Goal: Information Seeking & Learning: Learn about a topic

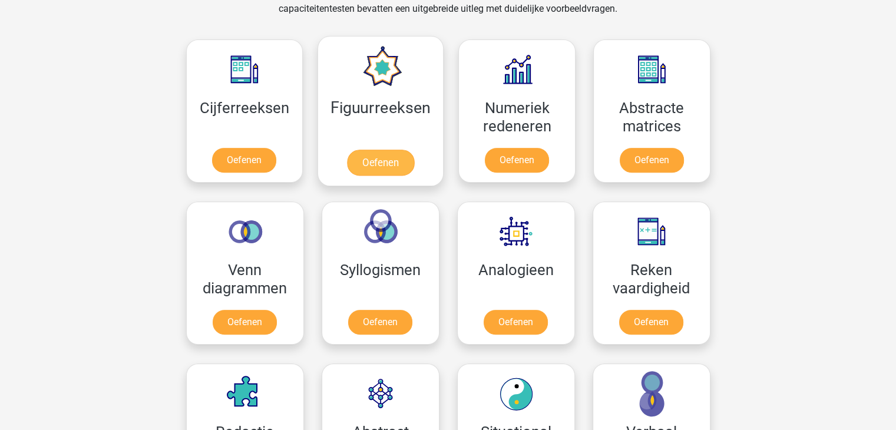
scroll to position [513, 0]
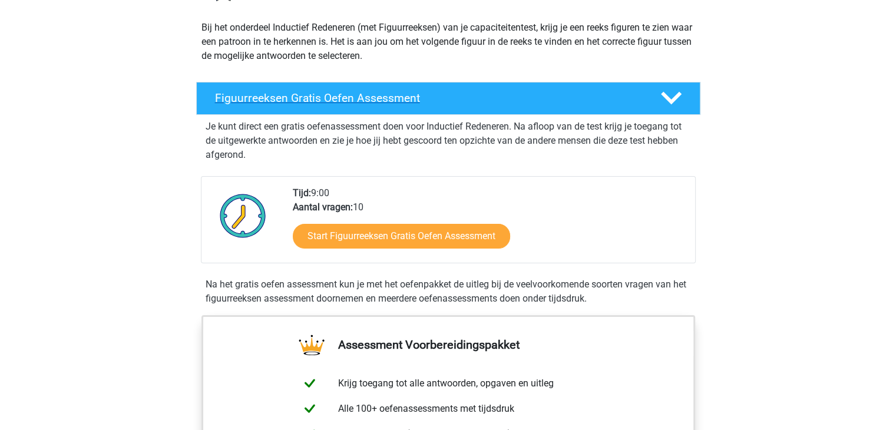
scroll to position [127, 0]
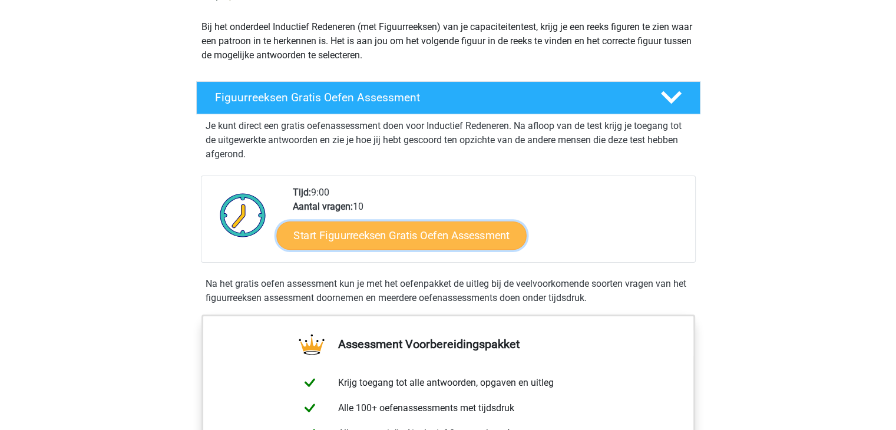
click at [492, 244] on link "Start Figuurreeksen Gratis Oefen Assessment" at bounding box center [401, 235] width 250 height 28
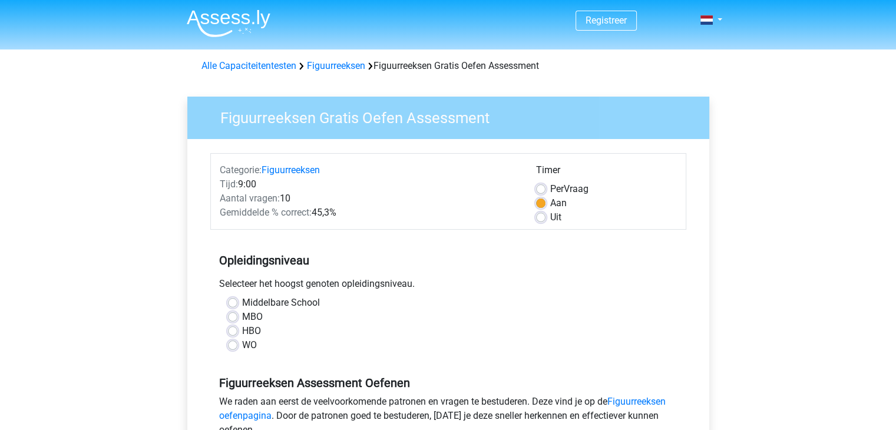
click at [242, 342] on label "WO" at bounding box center [249, 345] width 15 height 14
click at [233, 342] on input "WO" at bounding box center [232, 344] width 9 height 12
radio input "true"
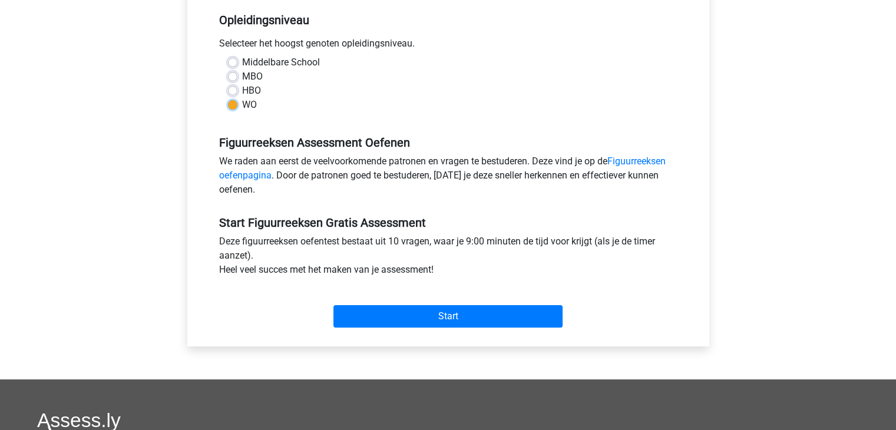
scroll to position [265, 0]
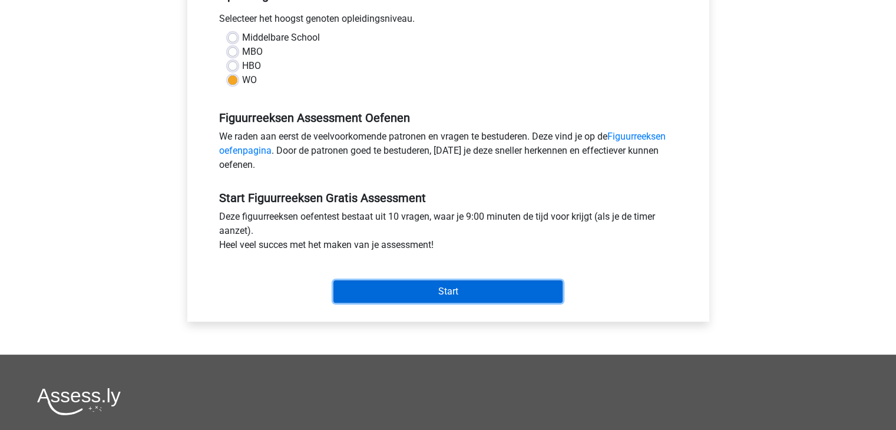
click at [422, 283] on input "Start" at bounding box center [447, 291] width 229 height 22
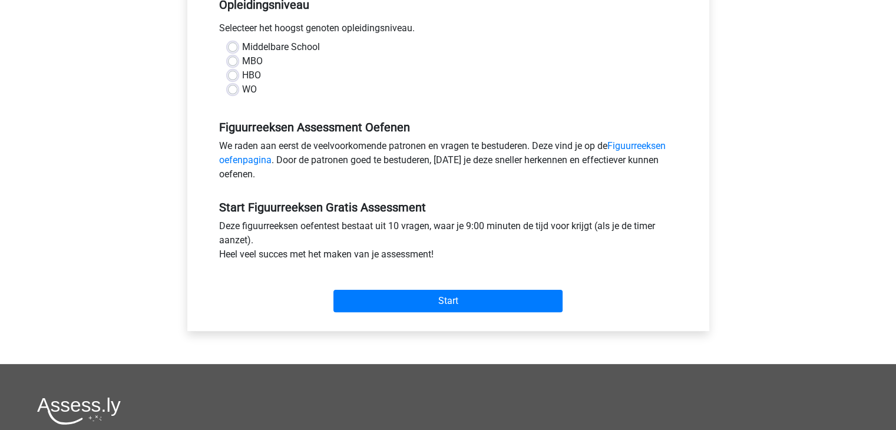
scroll to position [256, 0]
click at [351, 312] on div "Start" at bounding box center [448, 291] width 476 height 51
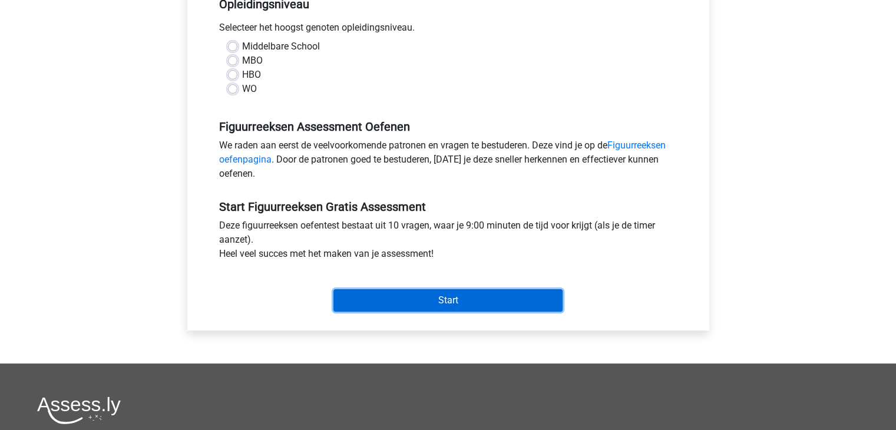
click at [349, 297] on input "Start" at bounding box center [447, 300] width 229 height 22
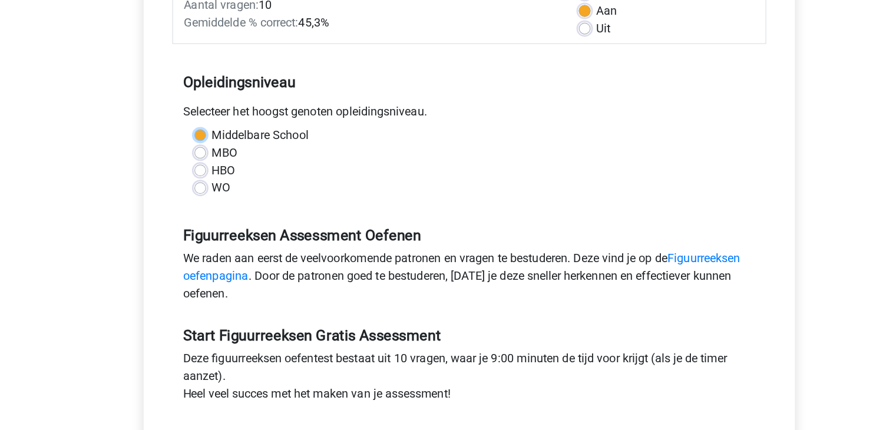
scroll to position [164, 0]
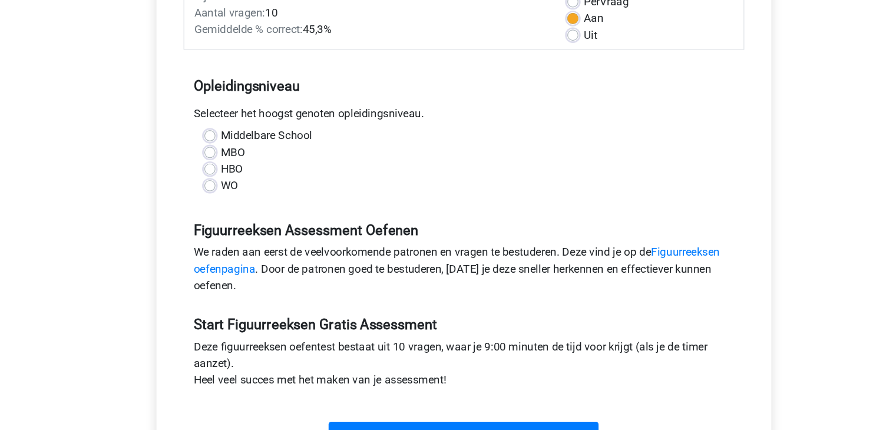
click at [363, 149] on div "MBO" at bounding box center [448, 152] width 441 height 14
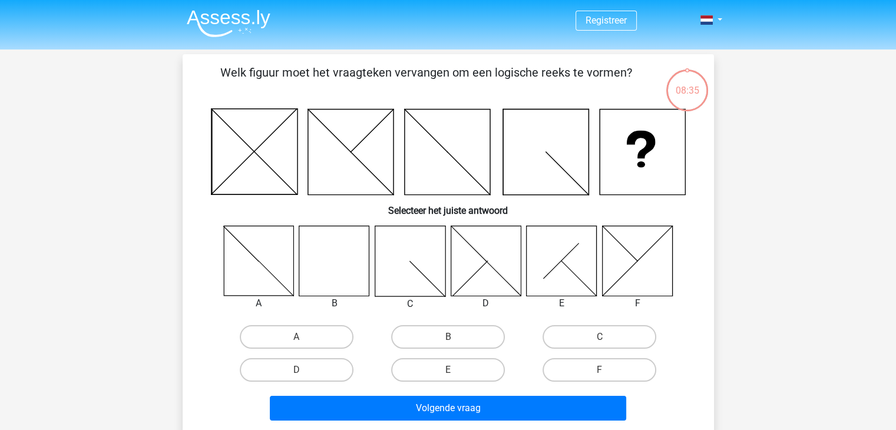
click at [335, 265] on icon at bounding box center [334, 261] width 70 height 70
click at [417, 342] on label "B" at bounding box center [448, 337] width 114 height 24
click at [448, 342] on input "B" at bounding box center [452, 341] width 8 height 8
radio input "true"
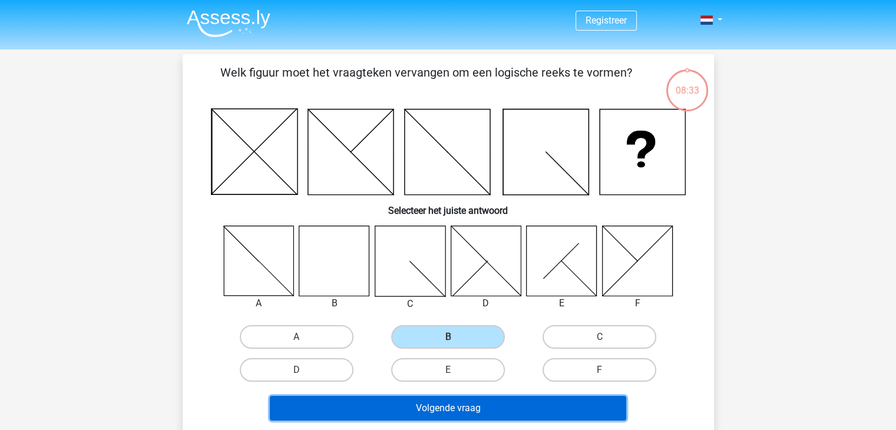
click at [416, 412] on button "Volgende vraag" at bounding box center [448, 408] width 356 height 25
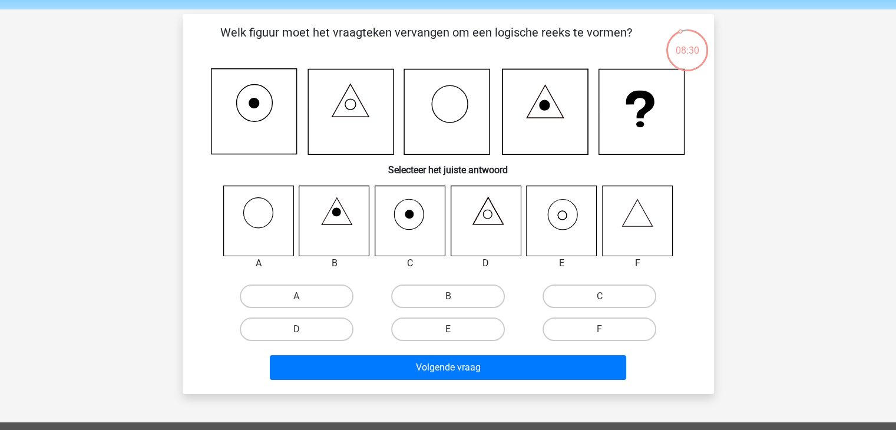
scroll to position [41, 0]
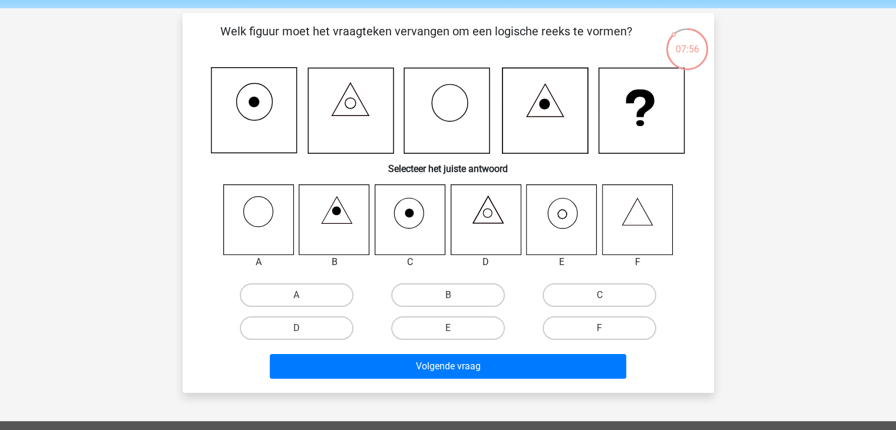
click at [560, 244] on icon at bounding box center [562, 219] width 70 height 70
click at [474, 320] on label "E" at bounding box center [448, 328] width 114 height 24
click at [455, 328] on input "E" at bounding box center [452, 332] width 8 height 8
radio input "true"
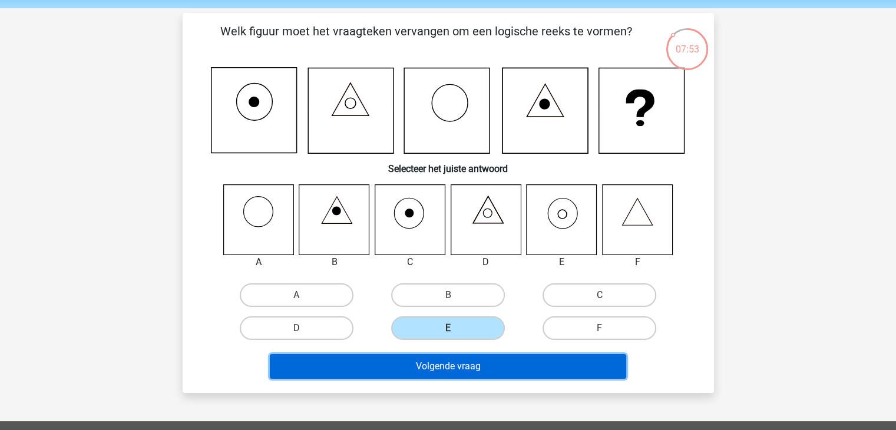
click at [479, 369] on button "Volgende vraag" at bounding box center [448, 366] width 356 height 25
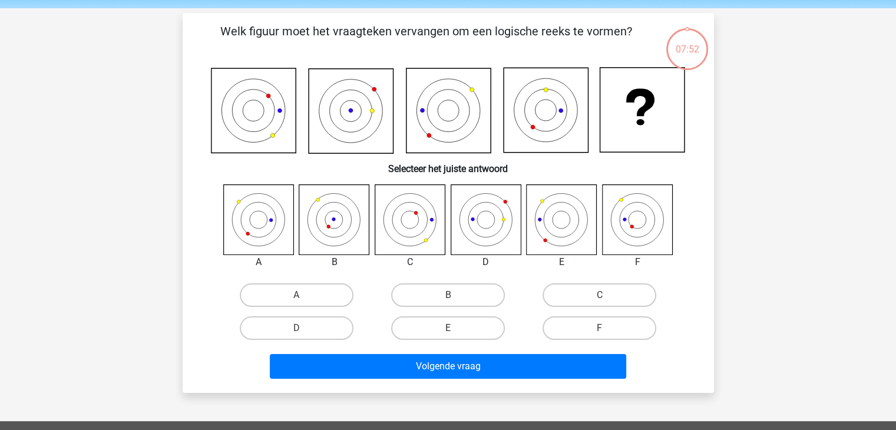
scroll to position [54, 0]
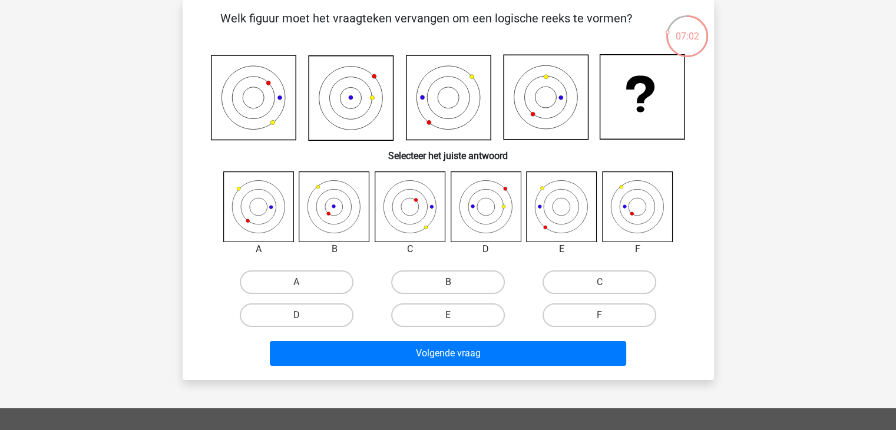
click at [445, 287] on label "B" at bounding box center [448, 282] width 114 height 24
click at [448, 287] on input "B" at bounding box center [452, 286] width 8 height 8
radio input "true"
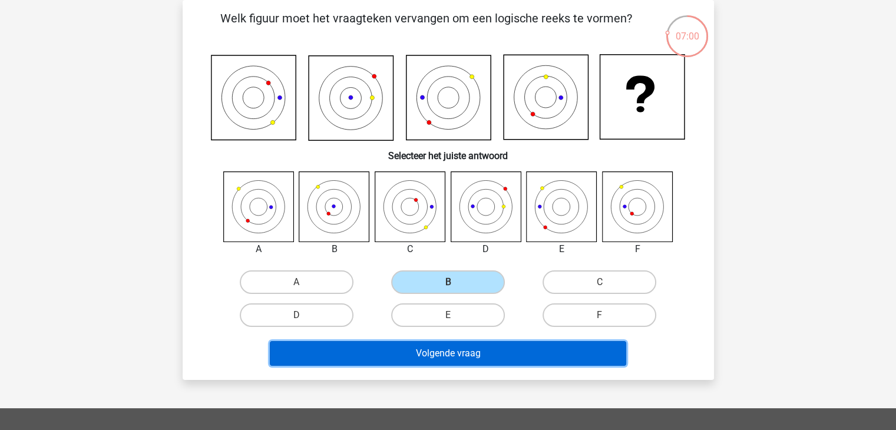
click at [478, 359] on button "Volgende vraag" at bounding box center [448, 353] width 356 height 25
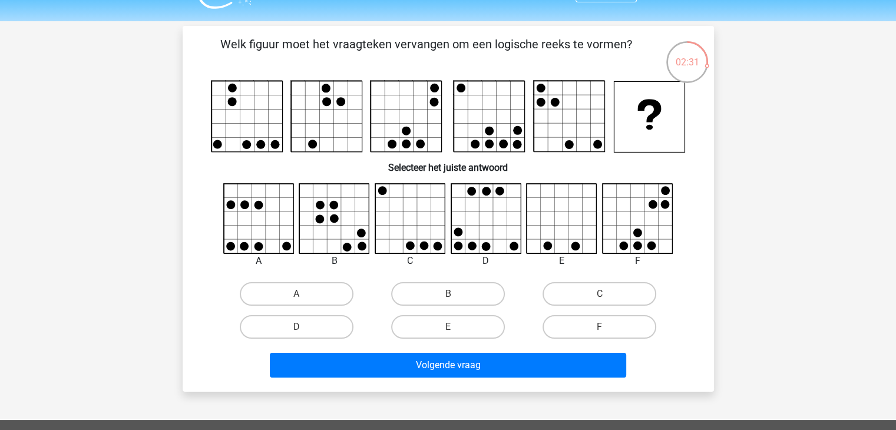
scroll to position [11, 0]
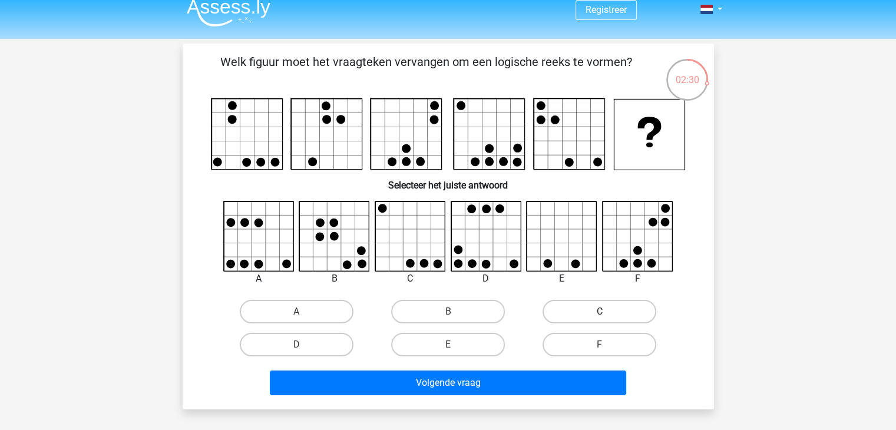
click at [609, 307] on label "C" at bounding box center [600, 312] width 114 height 24
click at [607, 312] on input "C" at bounding box center [604, 316] width 8 height 8
radio input "true"
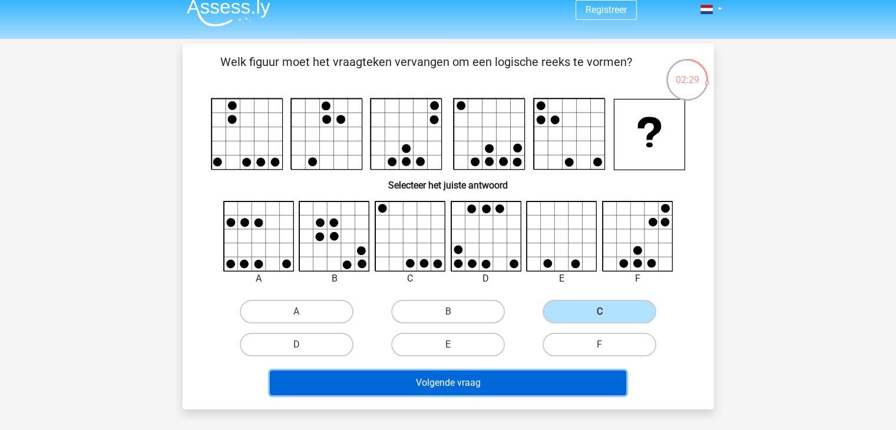
click at [558, 372] on button "Volgende vraag" at bounding box center [448, 383] width 356 height 25
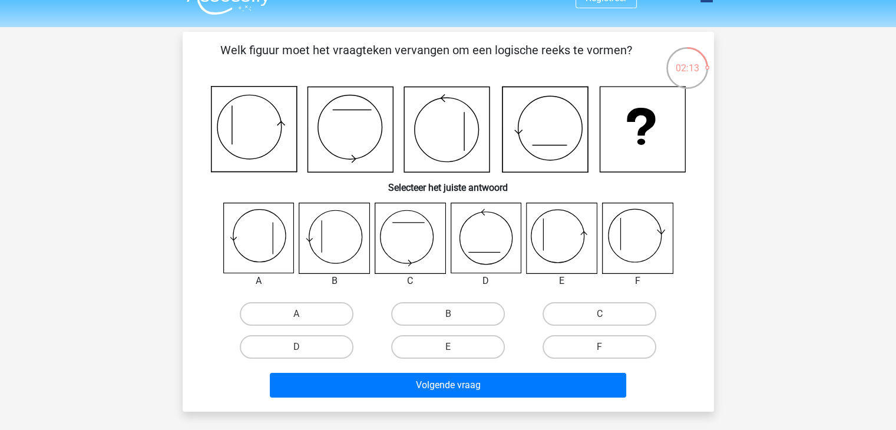
scroll to position [21, 0]
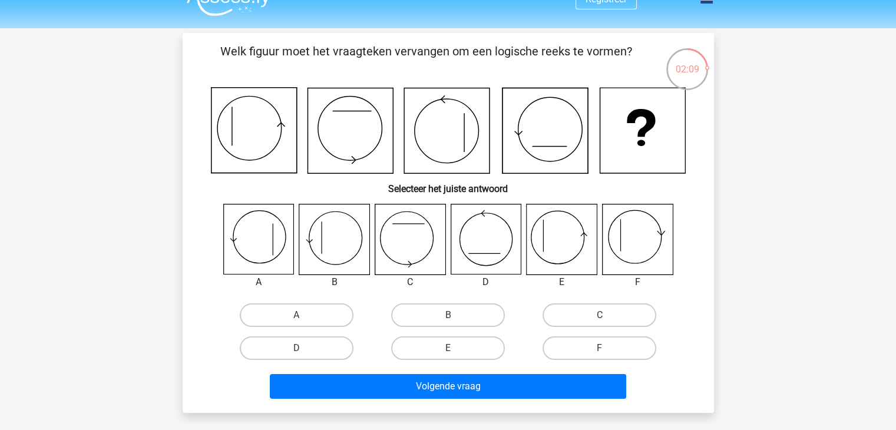
click at [571, 228] on icon at bounding box center [562, 239] width 70 height 70
click at [561, 251] on icon at bounding box center [562, 239] width 70 height 70
click at [448, 346] on label "E" at bounding box center [448, 348] width 114 height 24
click at [448, 348] on input "E" at bounding box center [452, 352] width 8 height 8
radio input "true"
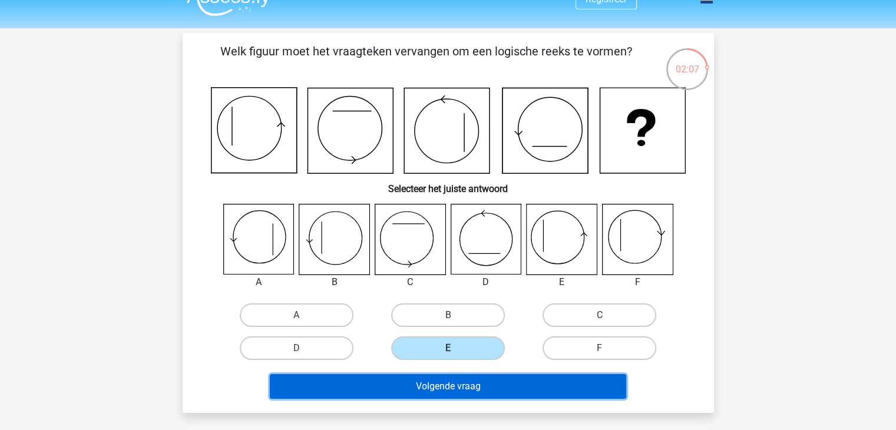
click at [459, 382] on button "Volgende vraag" at bounding box center [448, 386] width 356 height 25
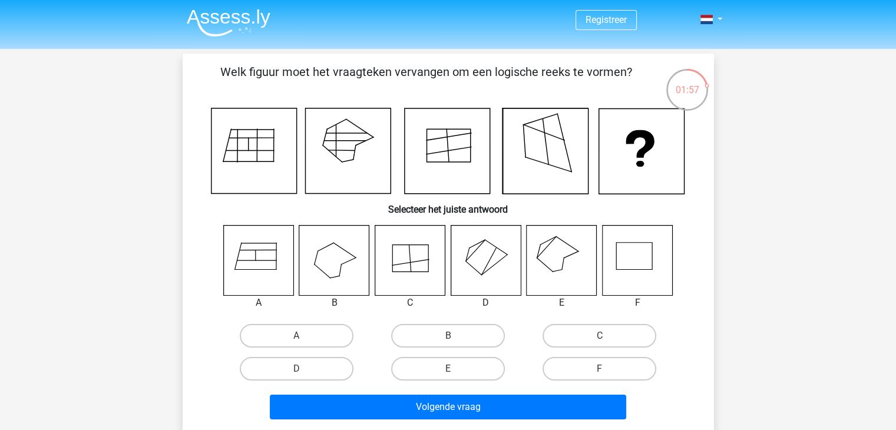
scroll to position [0, 0]
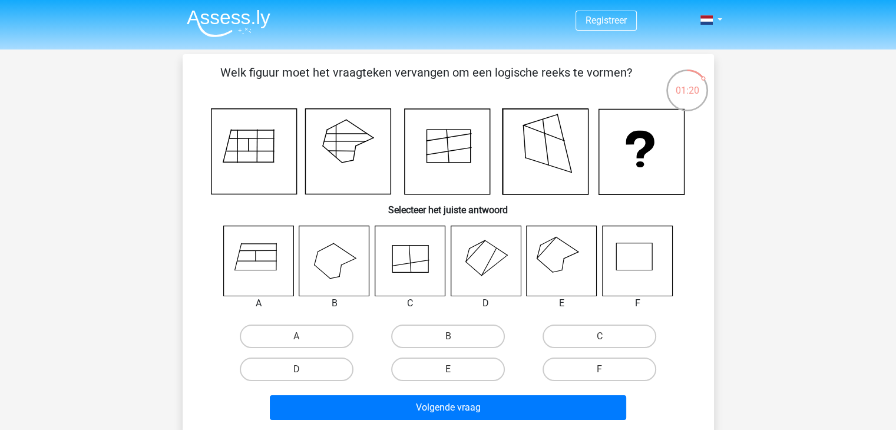
click at [495, 263] on icon at bounding box center [486, 261] width 70 height 70
click at [339, 372] on label "D" at bounding box center [297, 370] width 114 height 24
click at [304, 372] on input "D" at bounding box center [300, 373] width 8 height 8
radio input "true"
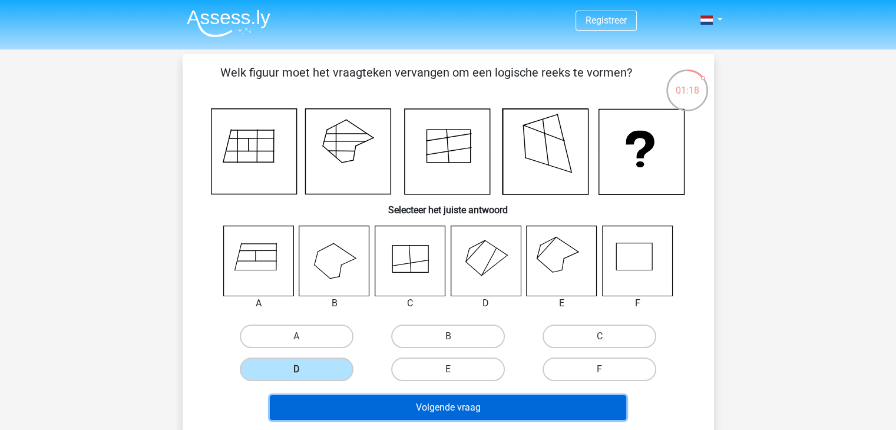
click at [359, 412] on button "Volgende vraag" at bounding box center [448, 407] width 356 height 25
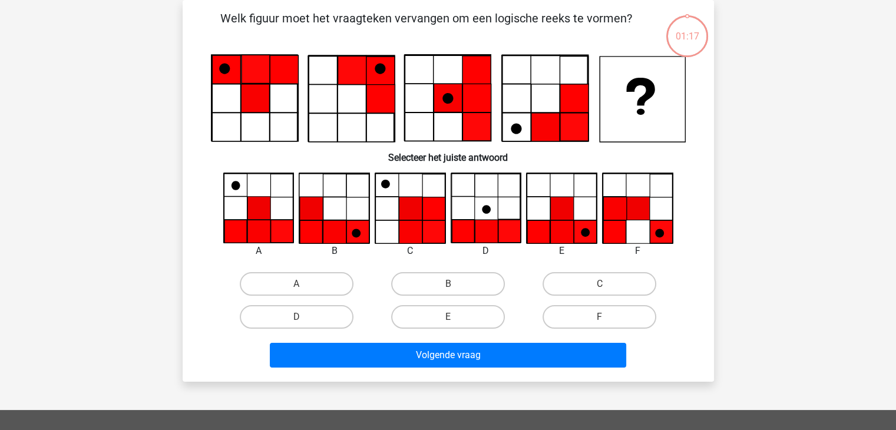
scroll to position [18, 0]
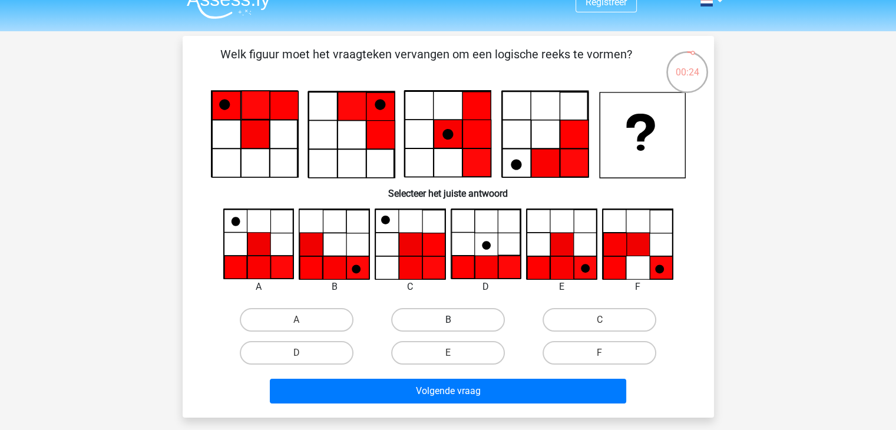
click at [442, 327] on label "B" at bounding box center [448, 320] width 114 height 24
click at [448, 327] on input "B" at bounding box center [452, 324] width 8 height 8
radio input "true"
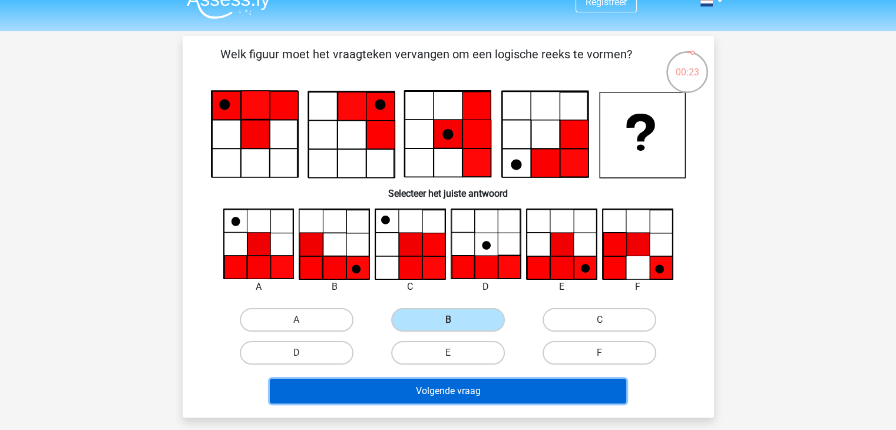
click at [437, 389] on button "Volgende vraag" at bounding box center [448, 391] width 356 height 25
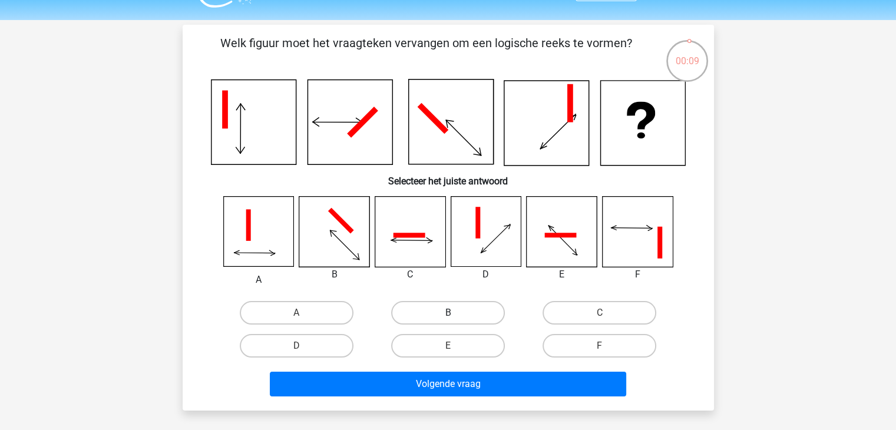
scroll to position [25, 0]
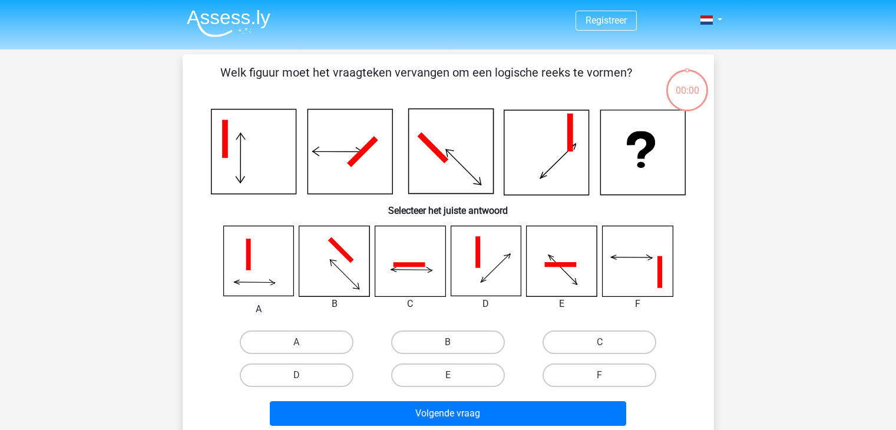
scroll to position [25, 0]
